Goal: Transaction & Acquisition: Purchase product/service

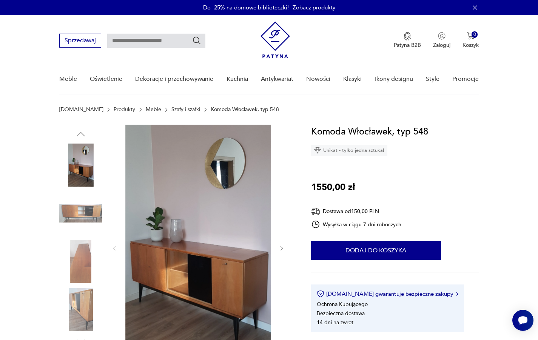
click at [86, 161] on img at bounding box center [80, 165] width 43 height 43
click at [282, 247] on icon "button" at bounding box center [282, 248] width 2 height 5
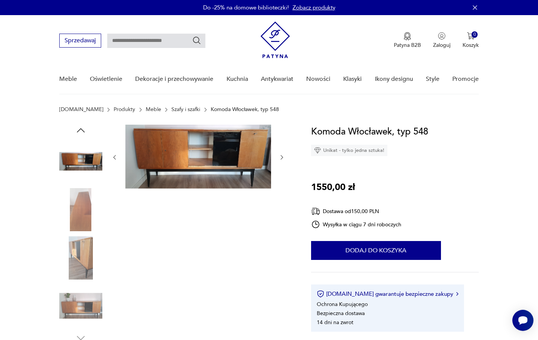
click at [282, 247] on div at bounding box center [198, 234] width 174 height 219
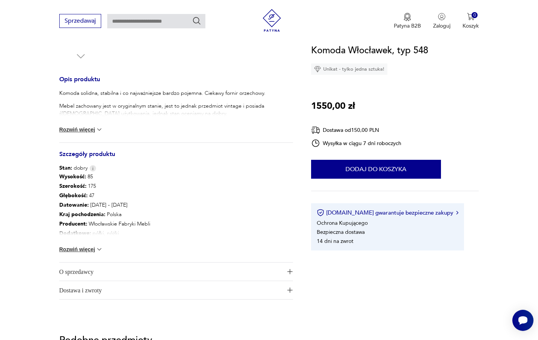
scroll to position [288, 0]
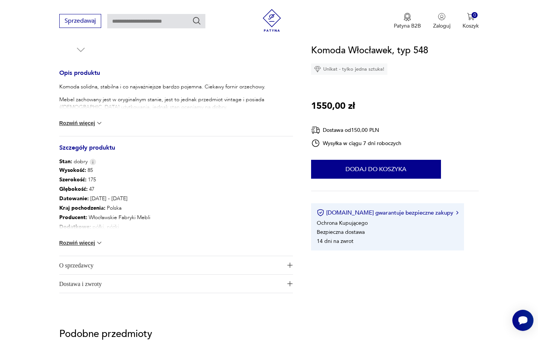
click at [96, 120] on img at bounding box center [100, 123] width 8 height 8
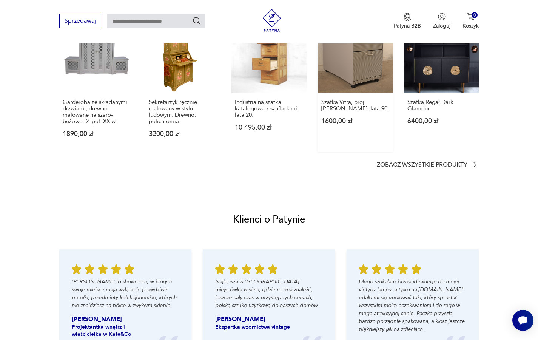
scroll to position [844, 0]
